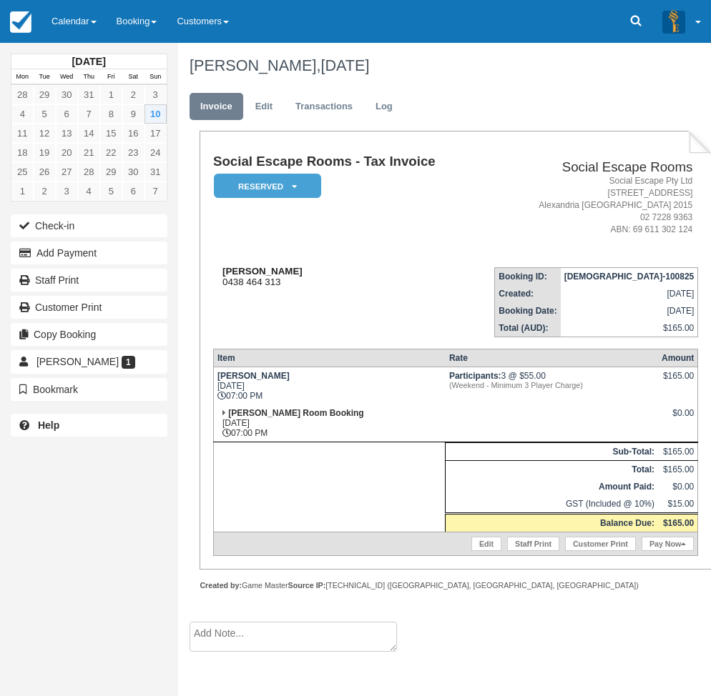
click at [334, 286] on div "Maria 0438 464 313" at bounding box center [339, 276] width 253 height 21
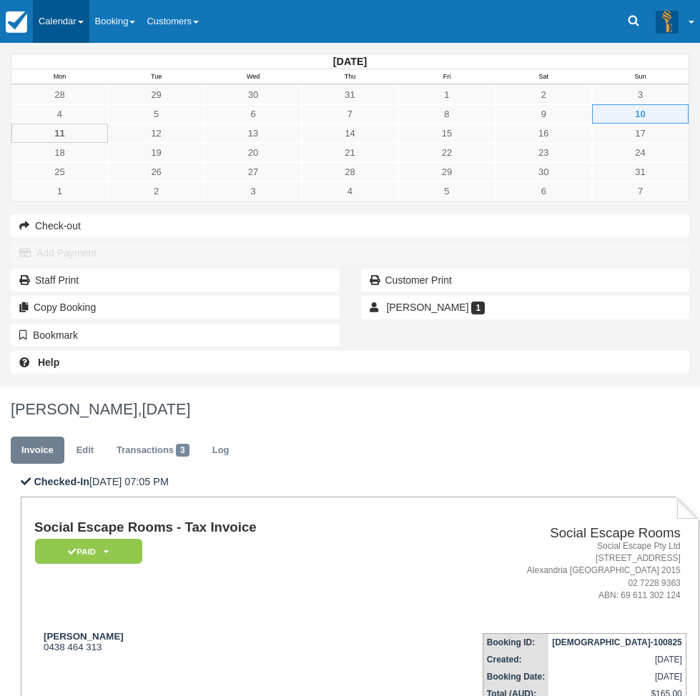
click at [85, 28] on link "Calendar" at bounding box center [61, 21] width 56 height 43
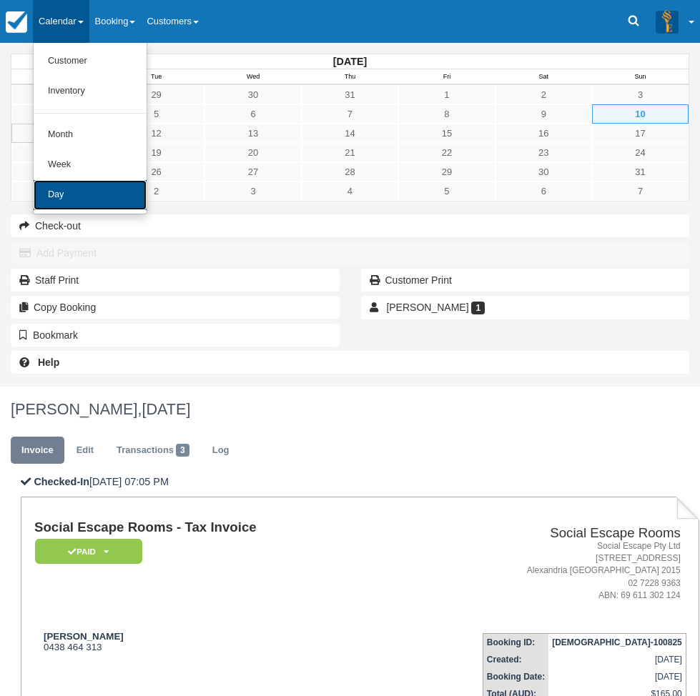
click at [107, 195] on link "Day" at bounding box center [90, 195] width 113 height 30
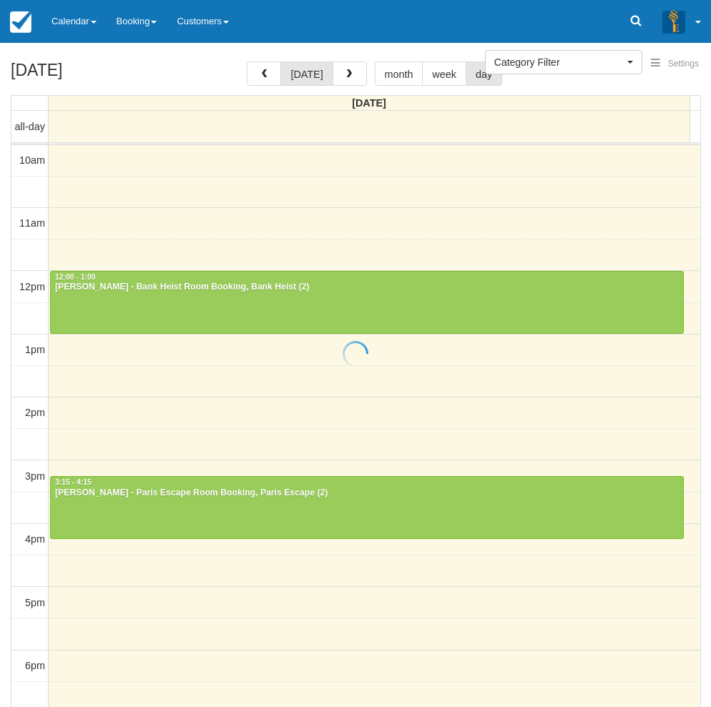
select select
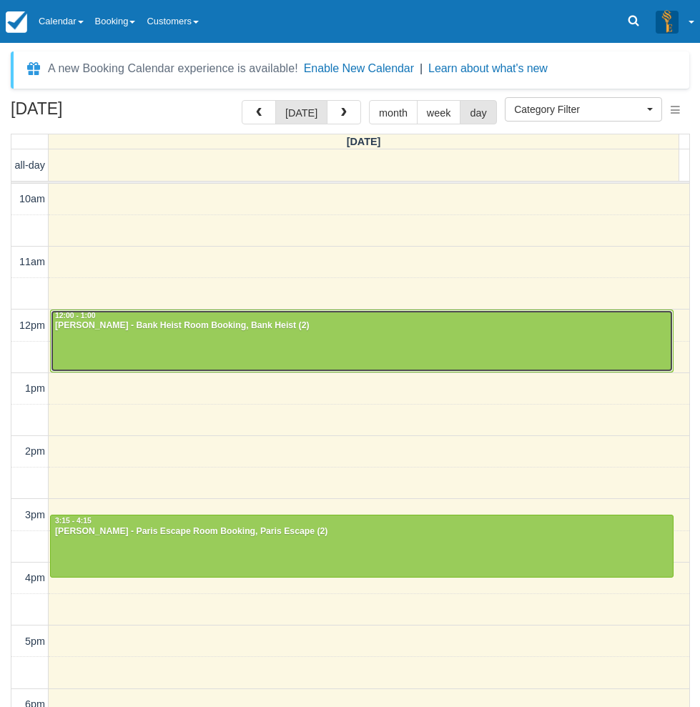
click at [212, 337] on div at bounding box center [362, 340] width 622 height 61
